Goal: Task Accomplishment & Management: Use online tool/utility

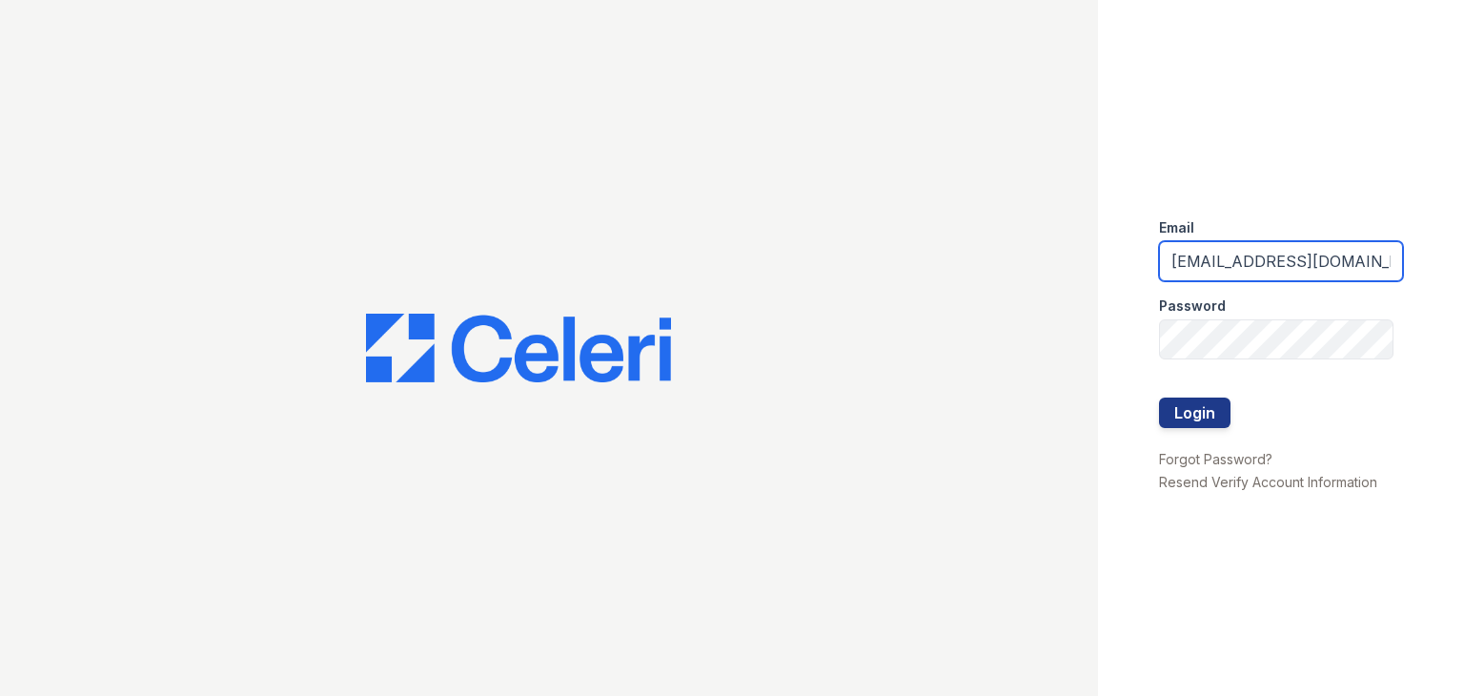
drag, startPoint x: 1242, startPoint y: 258, endPoint x: 1259, endPoint y: 266, distance: 17.9
click at [1259, 266] on input "washington1@cafmanagement.com" at bounding box center [1281, 261] width 244 height 40
type input "[DOMAIN_NAME][EMAIL_ADDRESS][DOMAIN_NAME]"
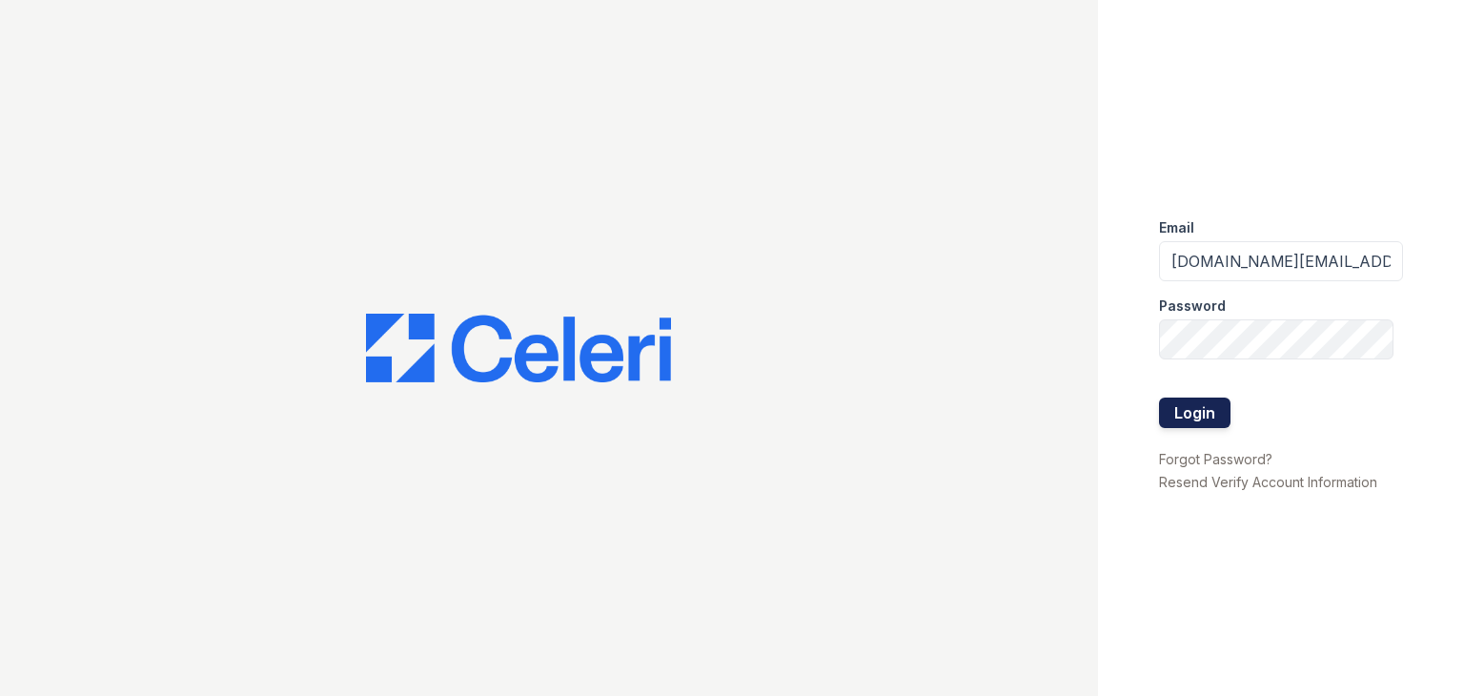
click at [1190, 413] on button "Login" at bounding box center [1194, 412] width 71 height 30
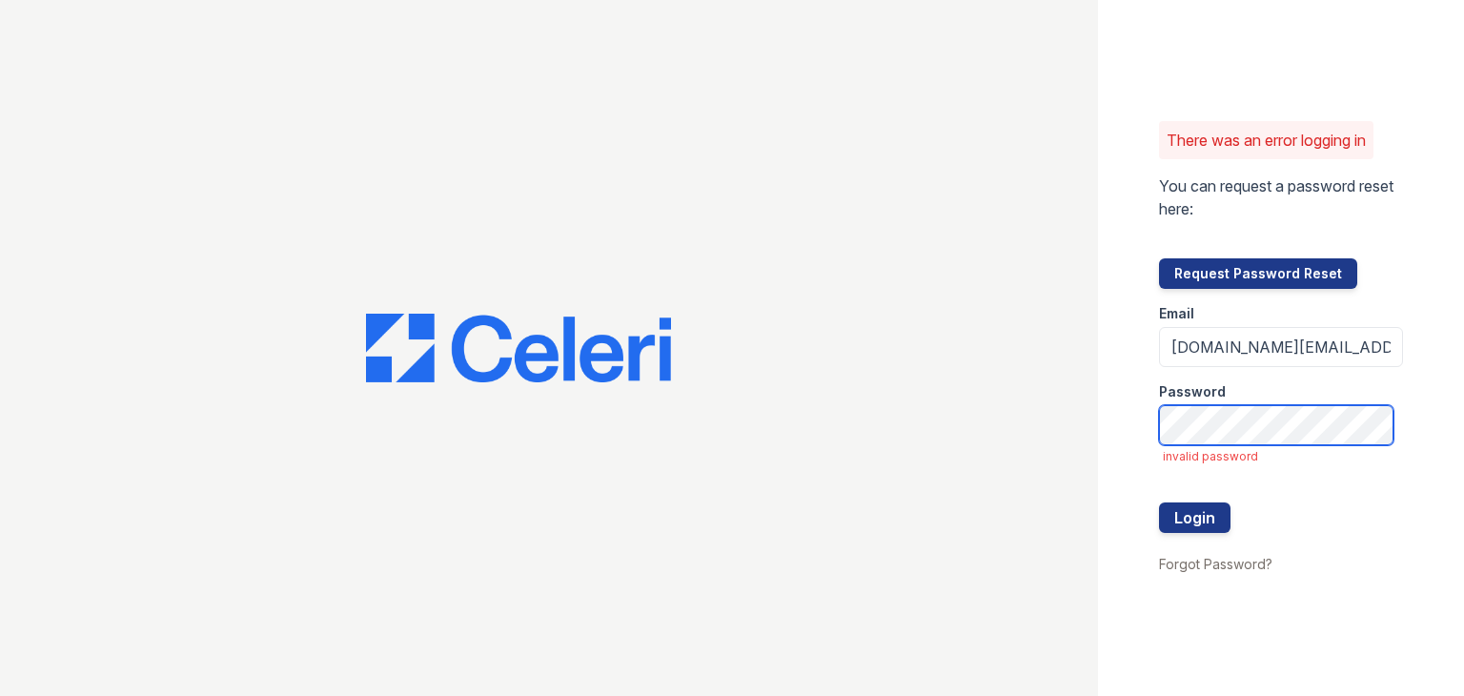
click at [1159, 502] on button "Login" at bounding box center [1194, 517] width 71 height 30
click at [1184, 527] on button "Login" at bounding box center [1194, 517] width 71 height 30
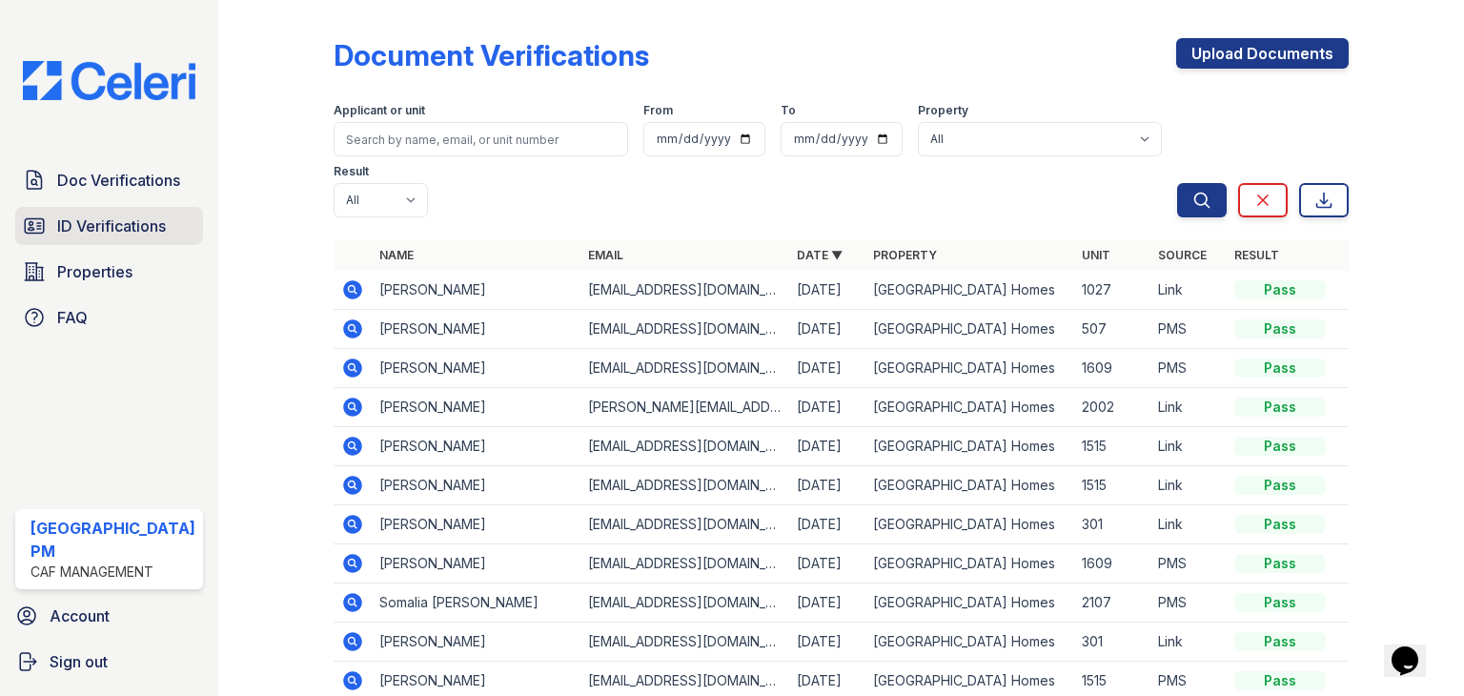
click at [100, 220] on span "ID Verifications" at bounding box center [111, 225] width 109 height 23
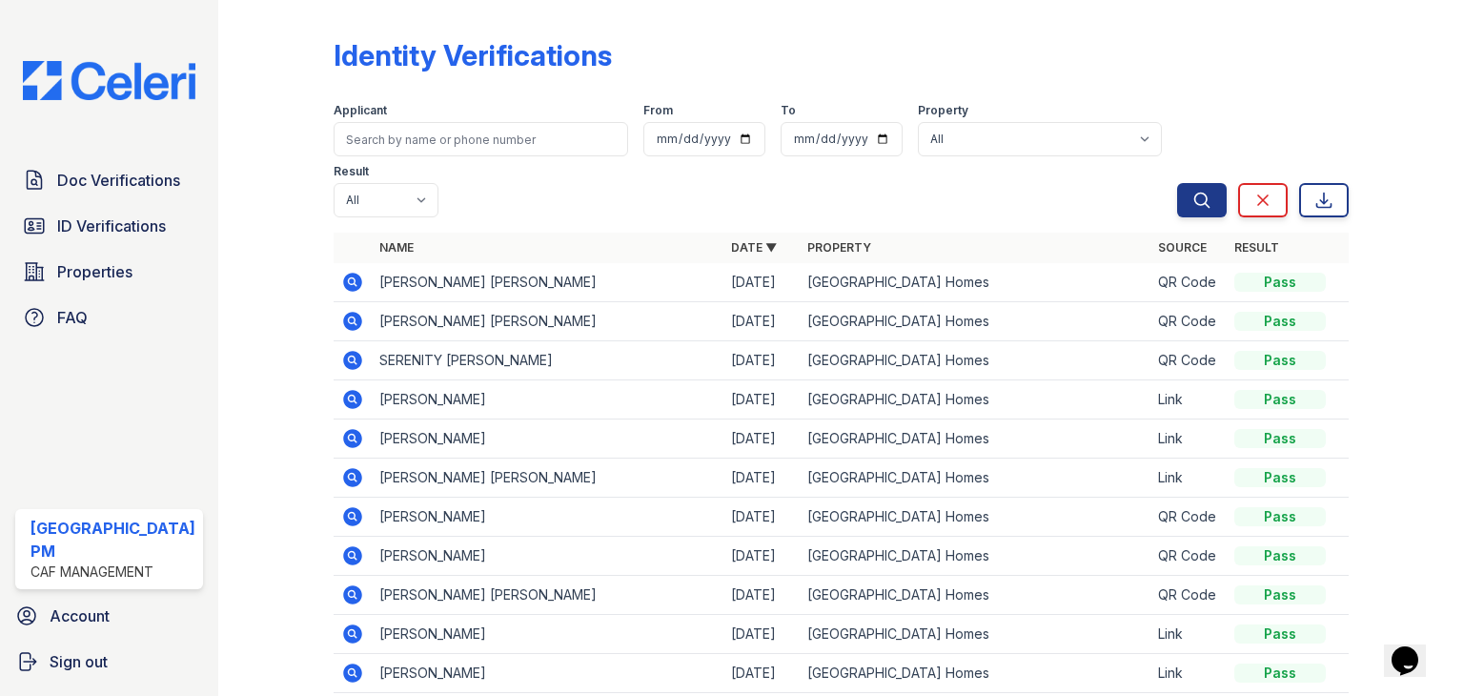
click at [261, 103] on div at bounding box center [291, 391] width 85 height 766
click at [487, 211] on div "Applicant From To Property All Prescott Park Apartment Homes Result All Pass Fa…" at bounding box center [754, 156] width 843 height 122
click at [302, 260] on div at bounding box center [291, 391] width 85 height 766
